Goal: Find specific page/section: Find specific page/section

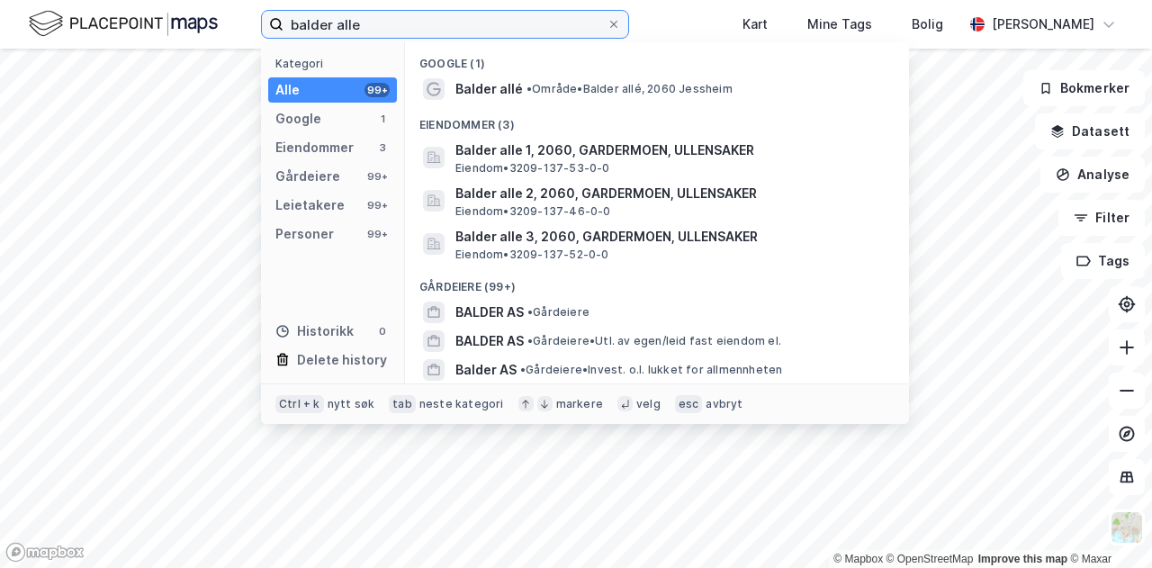
drag, startPoint x: 382, startPoint y: 21, endPoint x: 263, endPoint y: 25, distance: 118.9
click at [263, 25] on label "balder alle" at bounding box center [445, 24] width 368 height 29
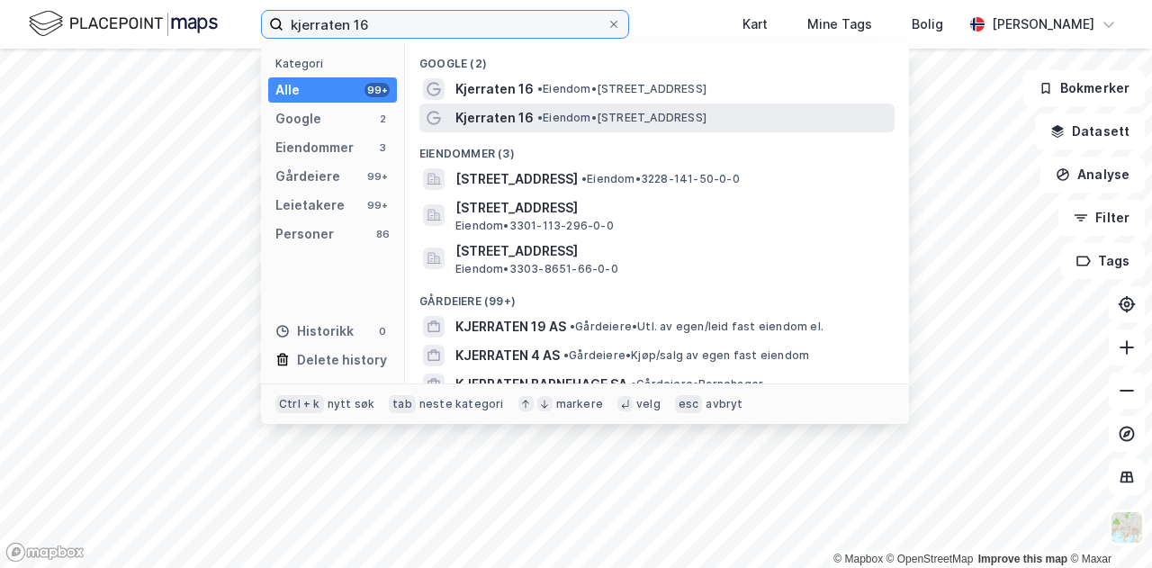
type input "kjerraten 16"
click at [605, 116] on span "• Eiendom • [STREET_ADDRESS]" at bounding box center [621, 118] width 169 height 14
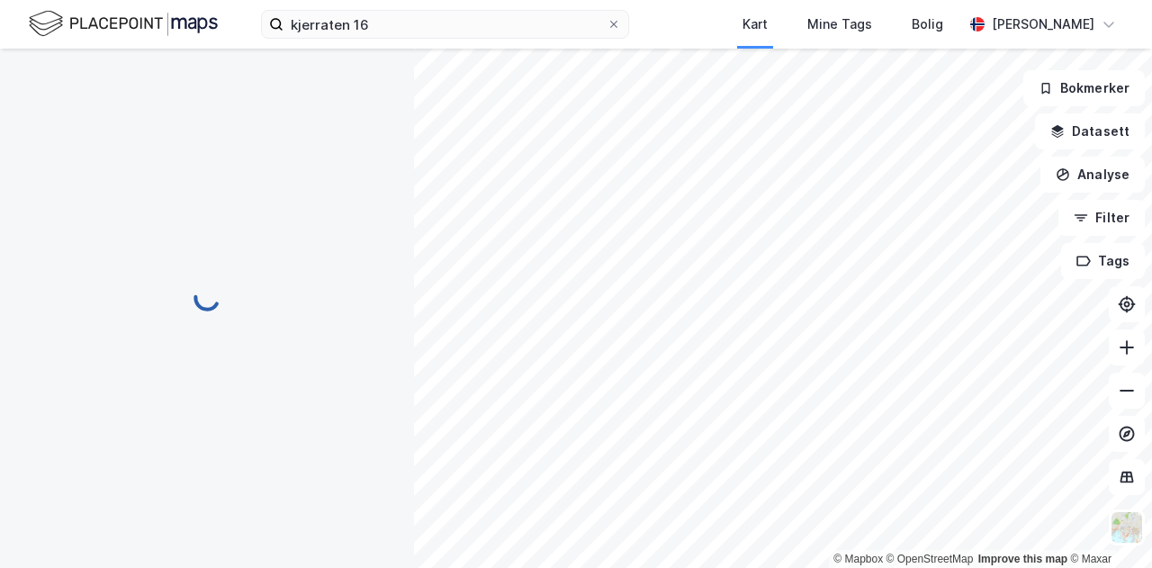
scroll to position [90, 0]
